Goal: Communication & Community: Share content

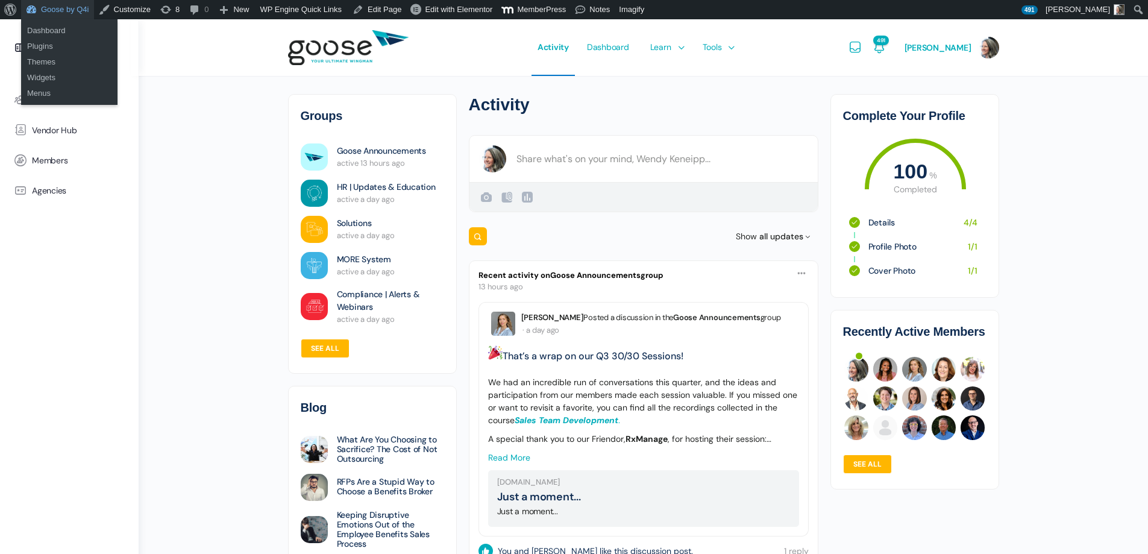
click at [57, 13] on link "Goose by Q4i" at bounding box center [57, 9] width 73 height 19
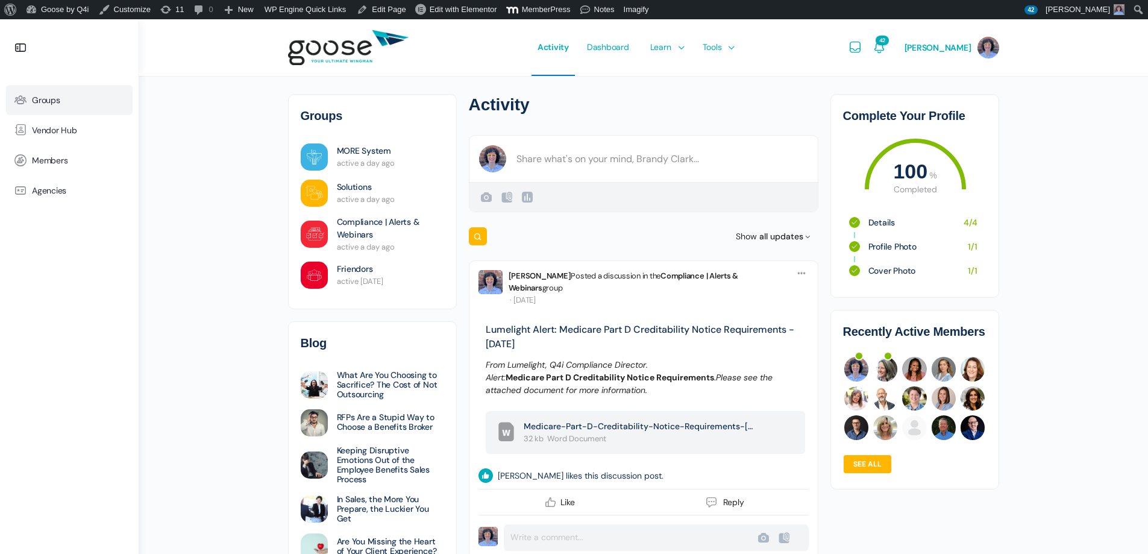
click at [51, 98] on span "Groups" at bounding box center [46, 100] width 28 height 10
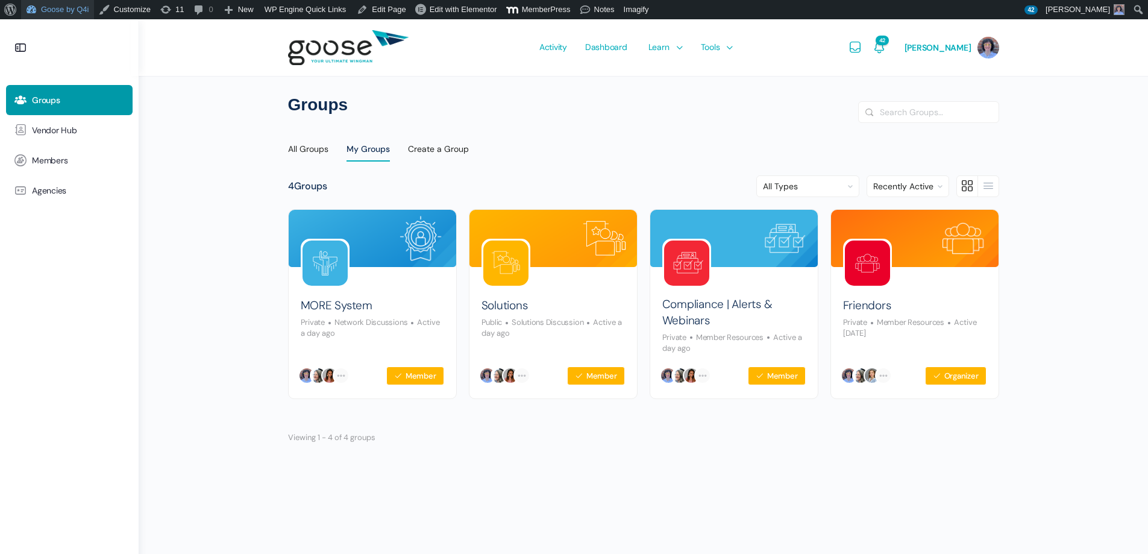
click at [65, 10] on link "Goose by Q4i" at bounding box center [57, 9] width 73 height 19
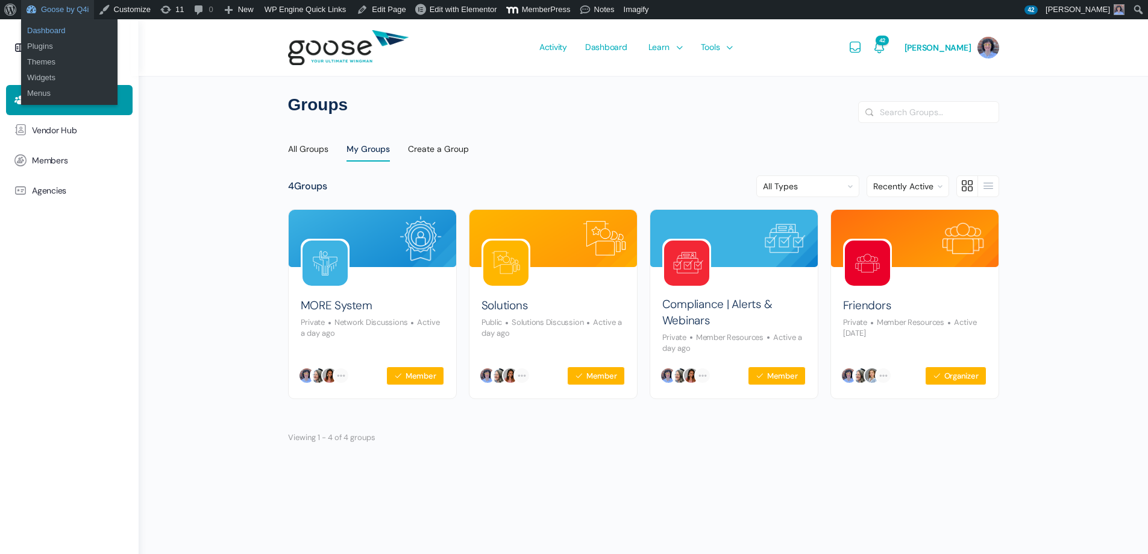
click at [66, 31] on link "Dashboard" at bounding box center [69, 31] width 96 height 16
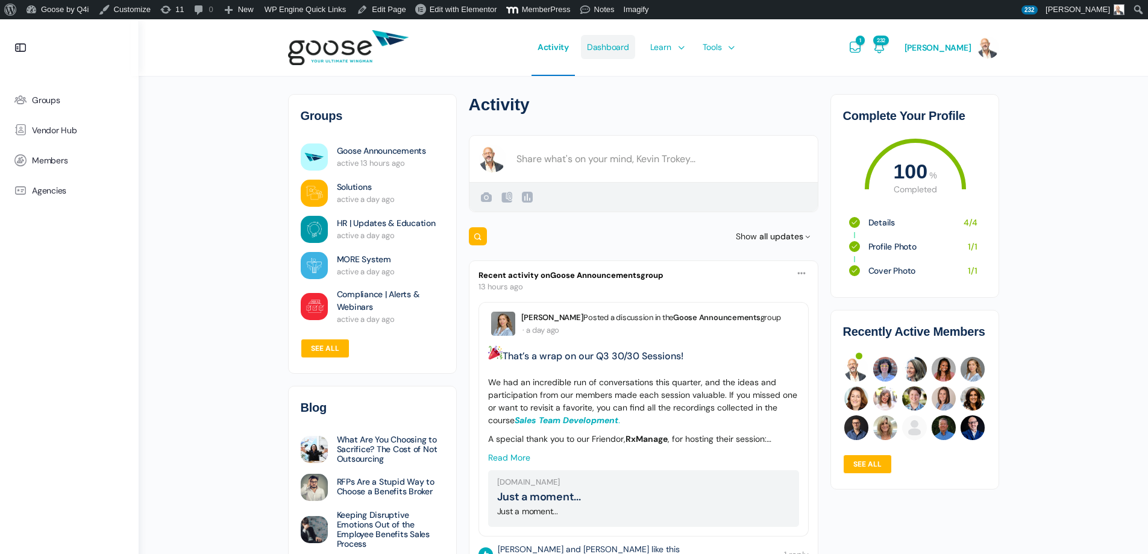
click at [626, 45] on span "Dashboard" at bounding box center [608, 47] width 42 height 57
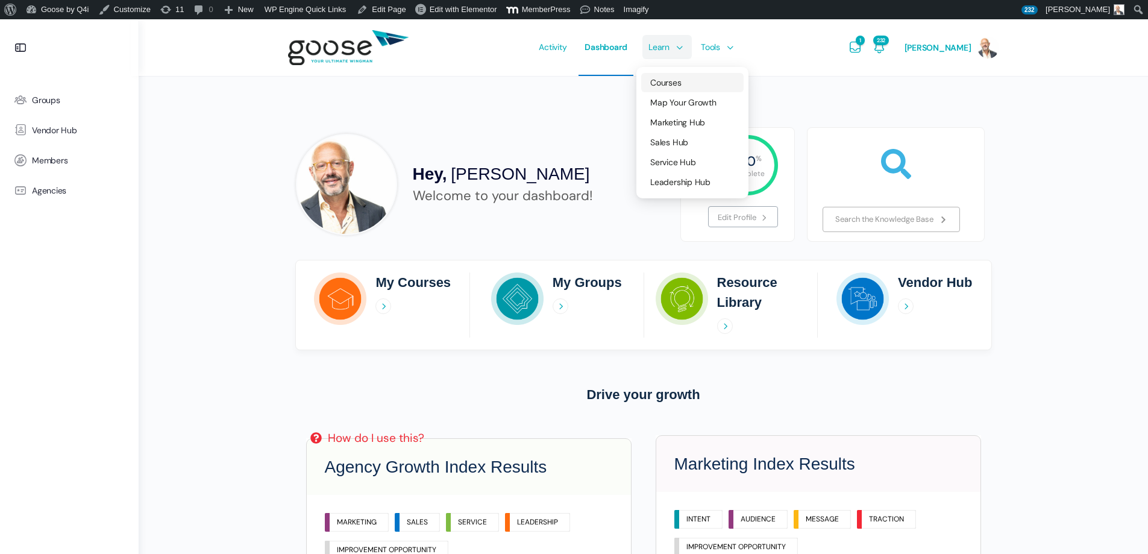
click at [681, 86] on span "Courses" at bounding box center [665, 82] width 31 height 11
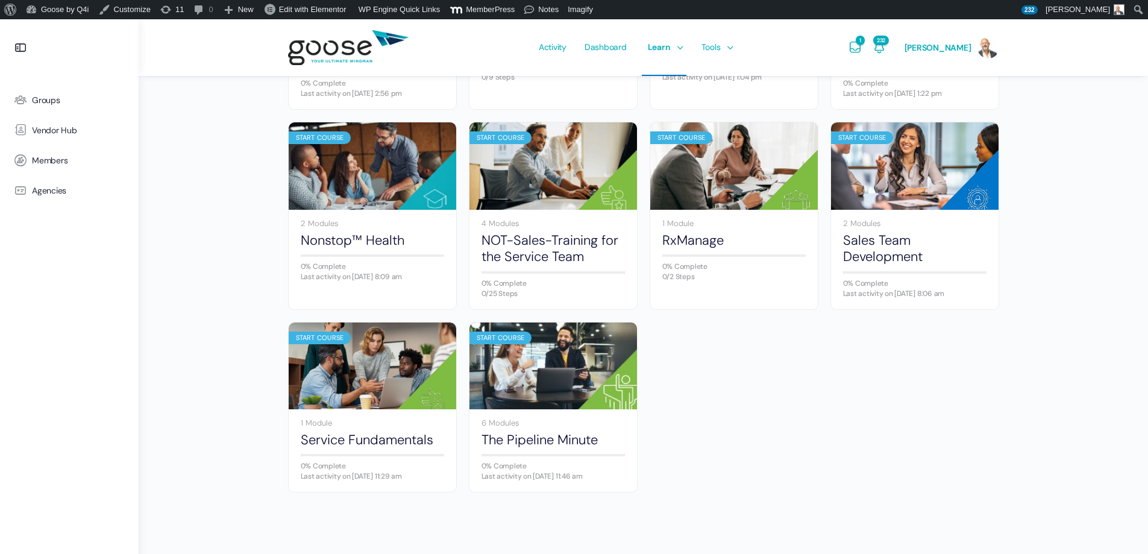
scroll to position [704, 0]
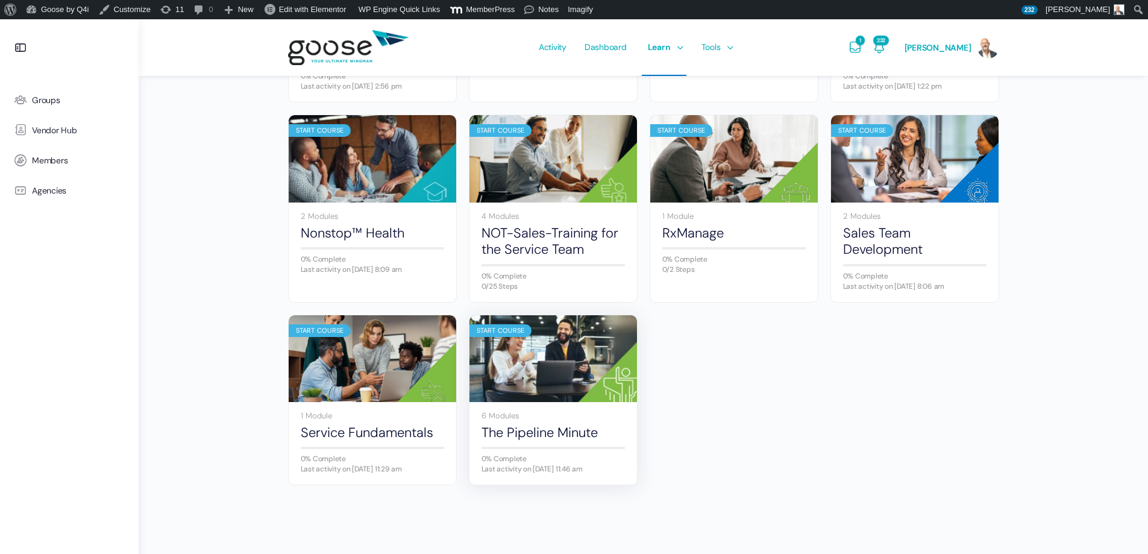
click at [570, 379] on img at bounding box center [553, 358] width 168 height 111
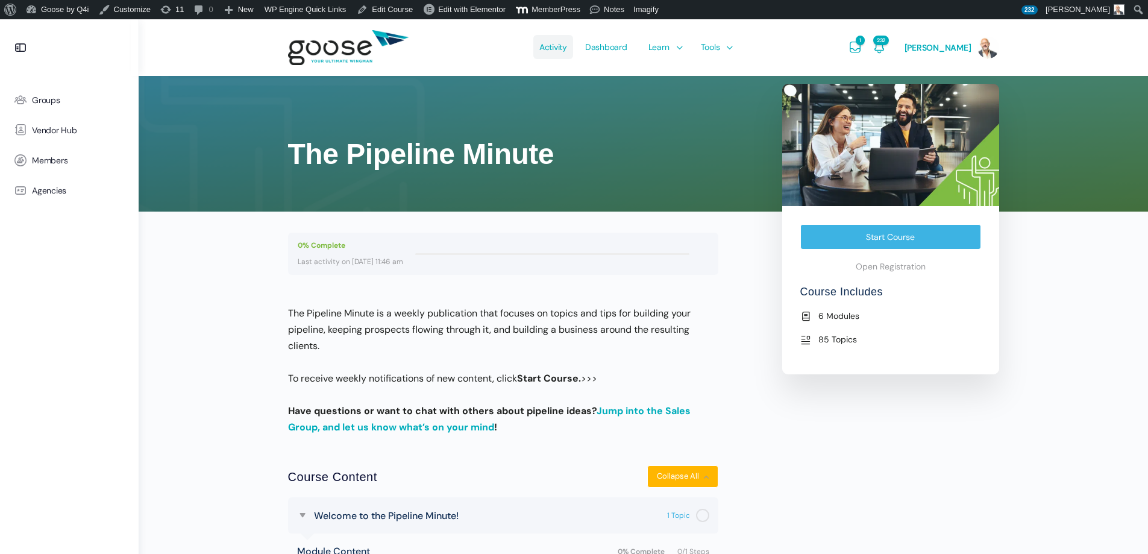
click at [567, 48] on span "Activity" at bounding box center [553, 47] width 28 height 57
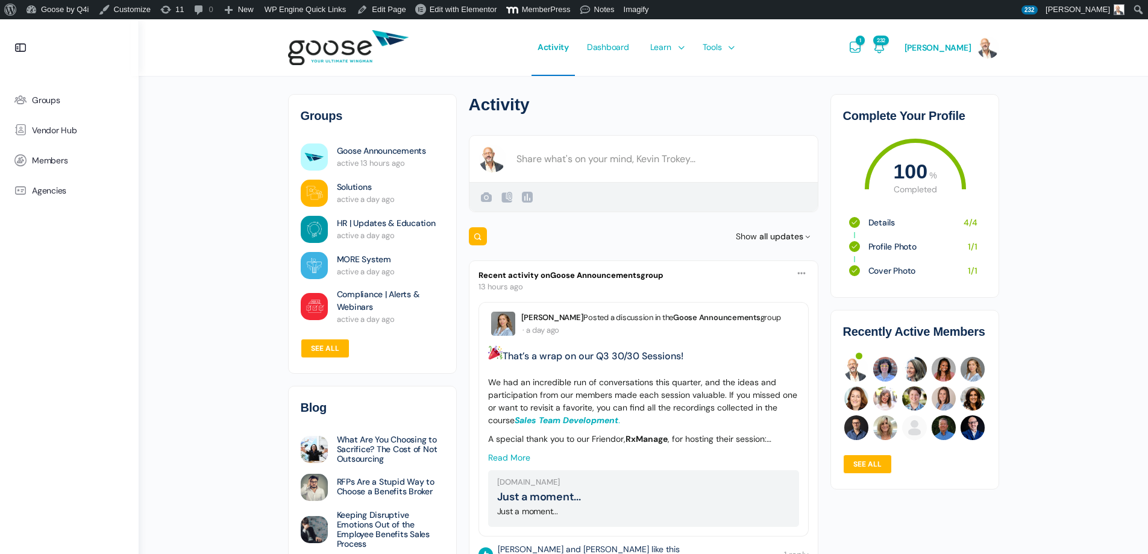
click at [548, 152] on e-page-transition at bounding box center [574, 277] width 1148 height 554
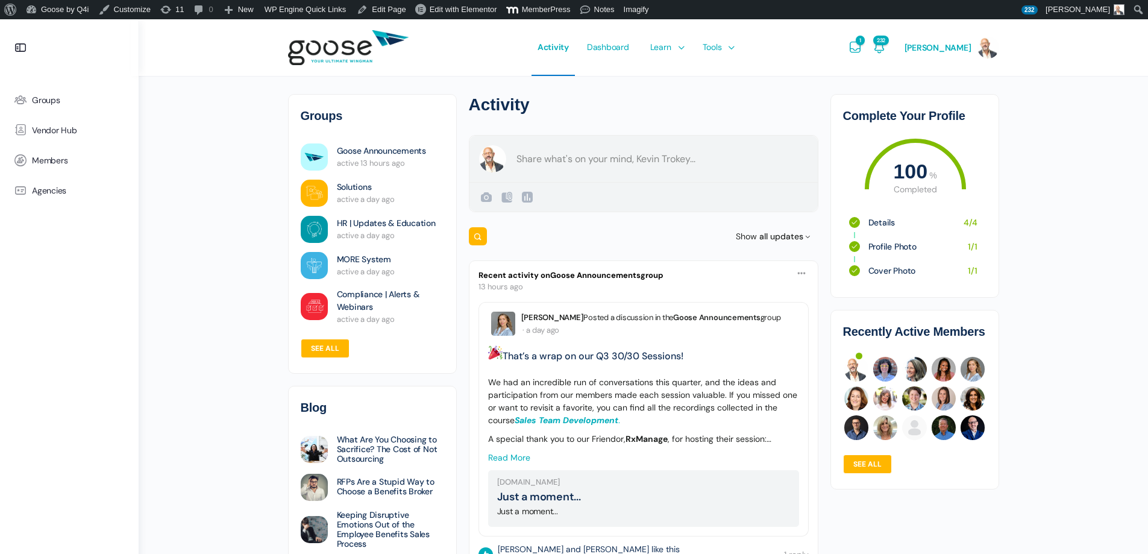
click at [554, 159] on form "Create a post [PERSON_NAME] Public Public Visible to anyone, on or off this sit…" at bounding box center [644, 173] width 350 height 77
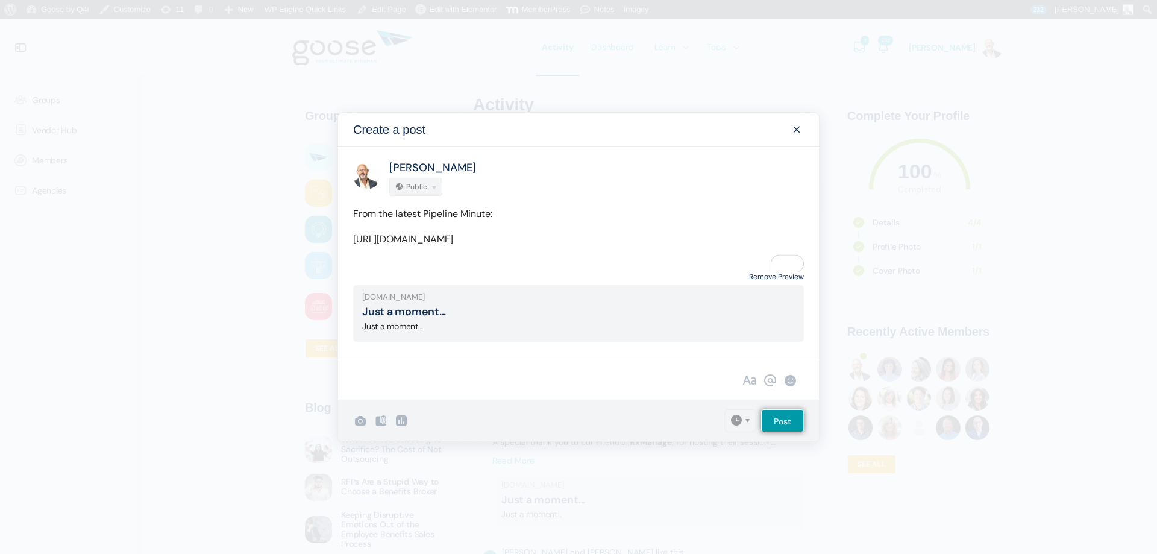
click at [764, 275] on link "Remove Preview" at bounding box center [776, 277] width 55 height 16
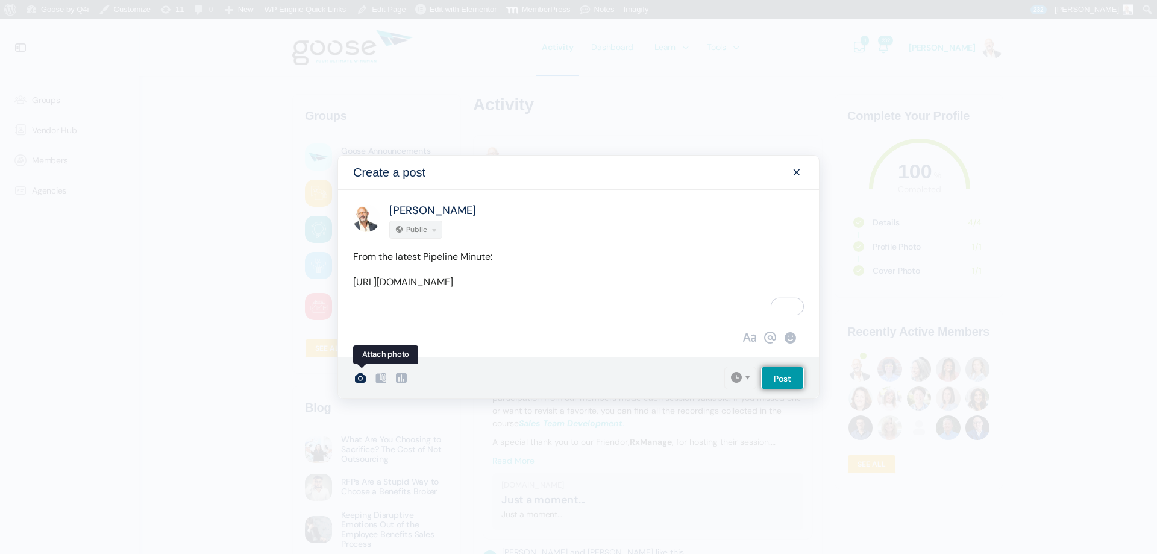
click at [359, 382] on icon at bounding box center [360, 378] width 14 height 14
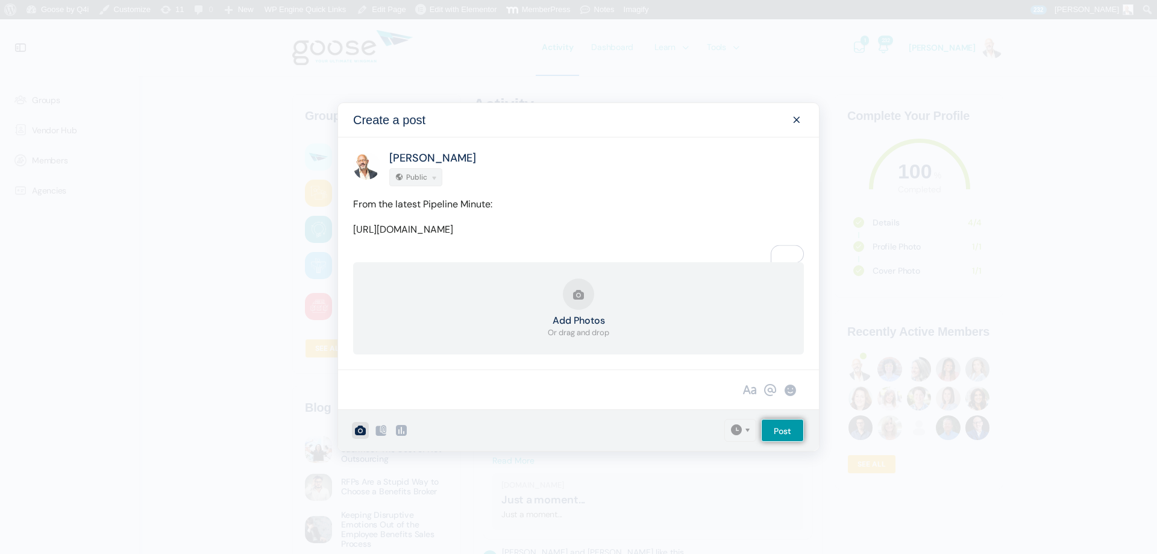
click at [601, 318] on button "Add Photos Or drag and drop" at bounding box center [578, 308] width 61 height 60
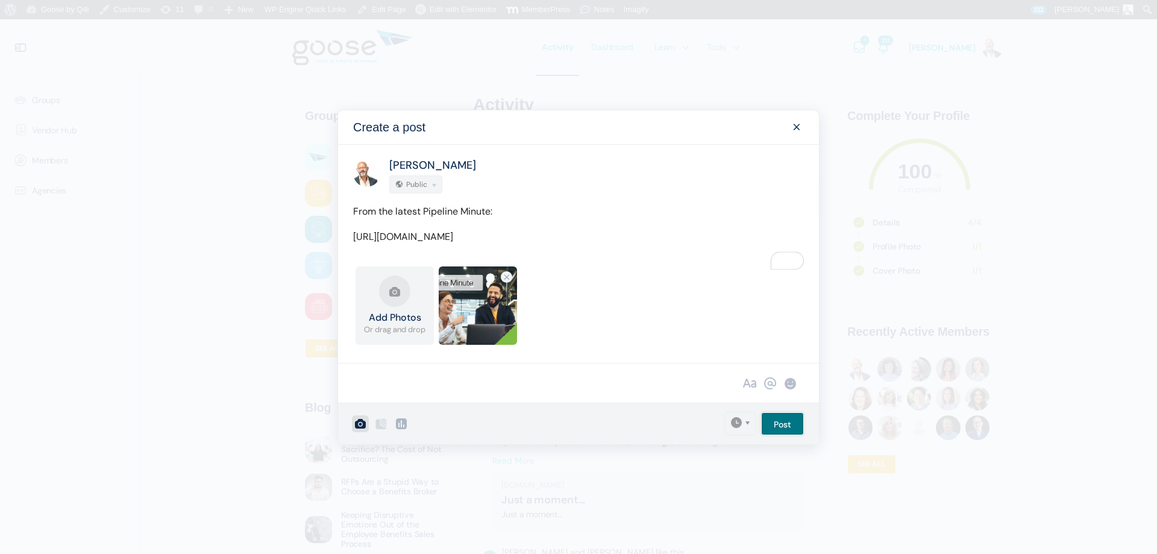
click at [787, 428] on input "Post" at bounding box center [782, 423] width 43 height 23
